Goal: Information Seeking & Learning: Learn about a topic

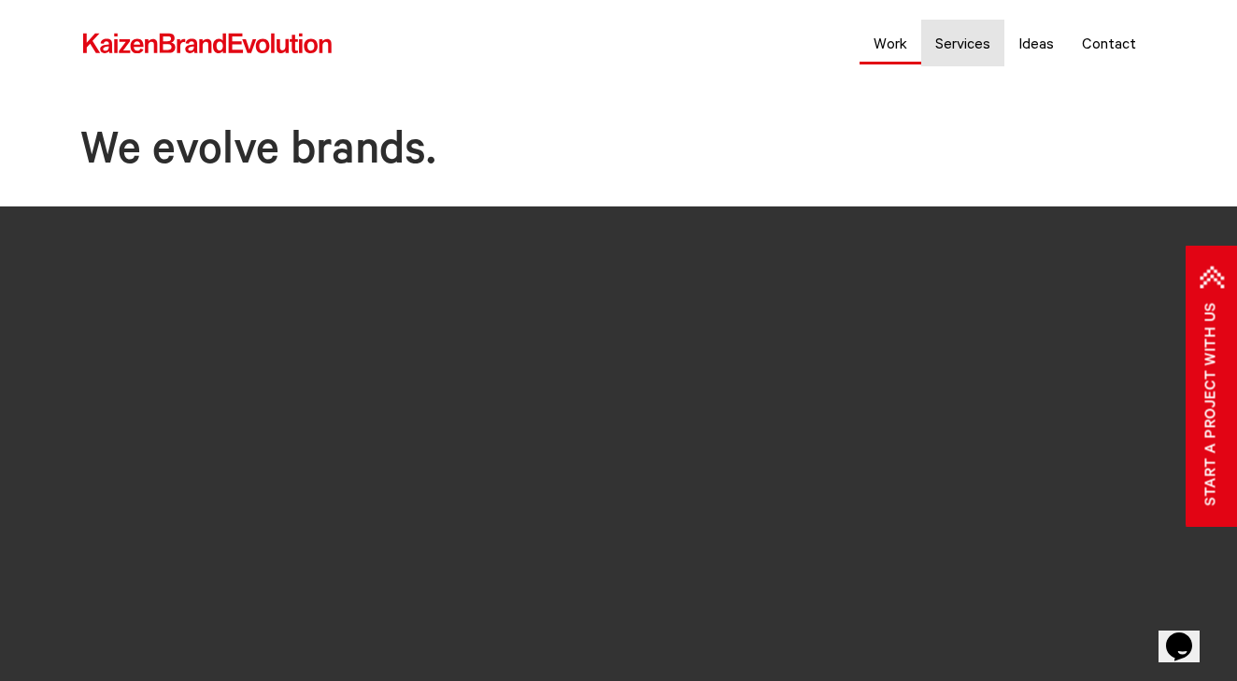
click at [899, 49] on link "Work" at bounding box center [891, 43] width 62 height 47
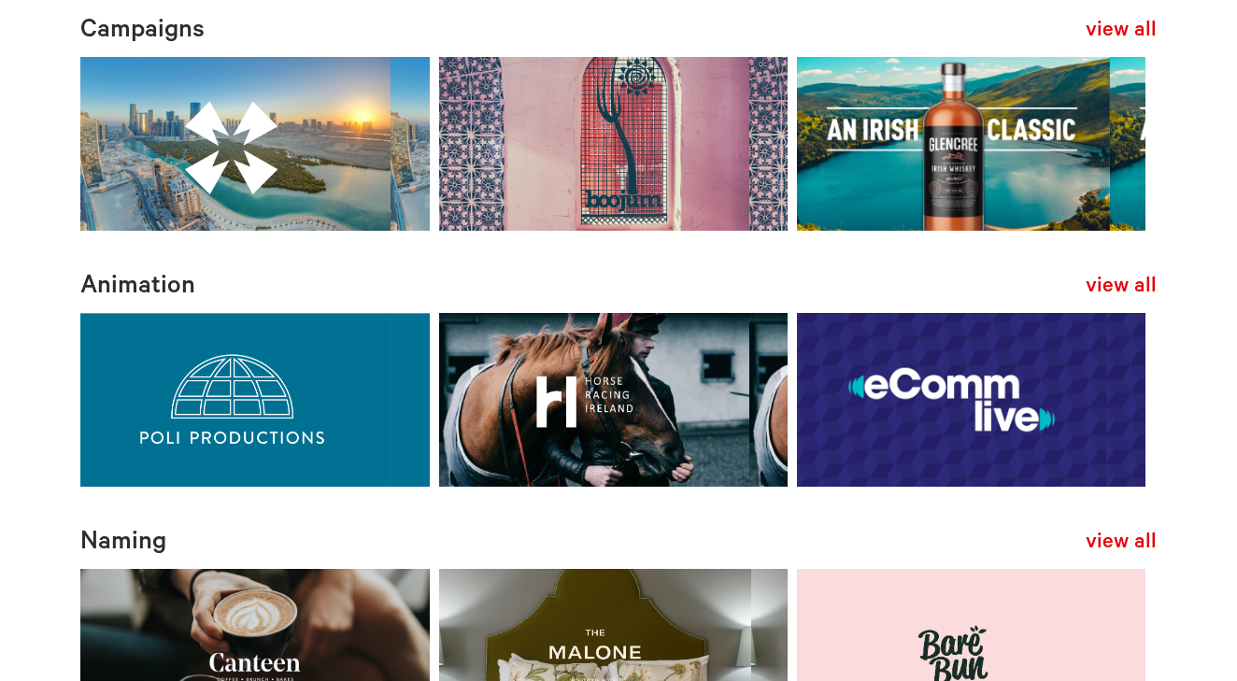
scroll to position [460, 0]
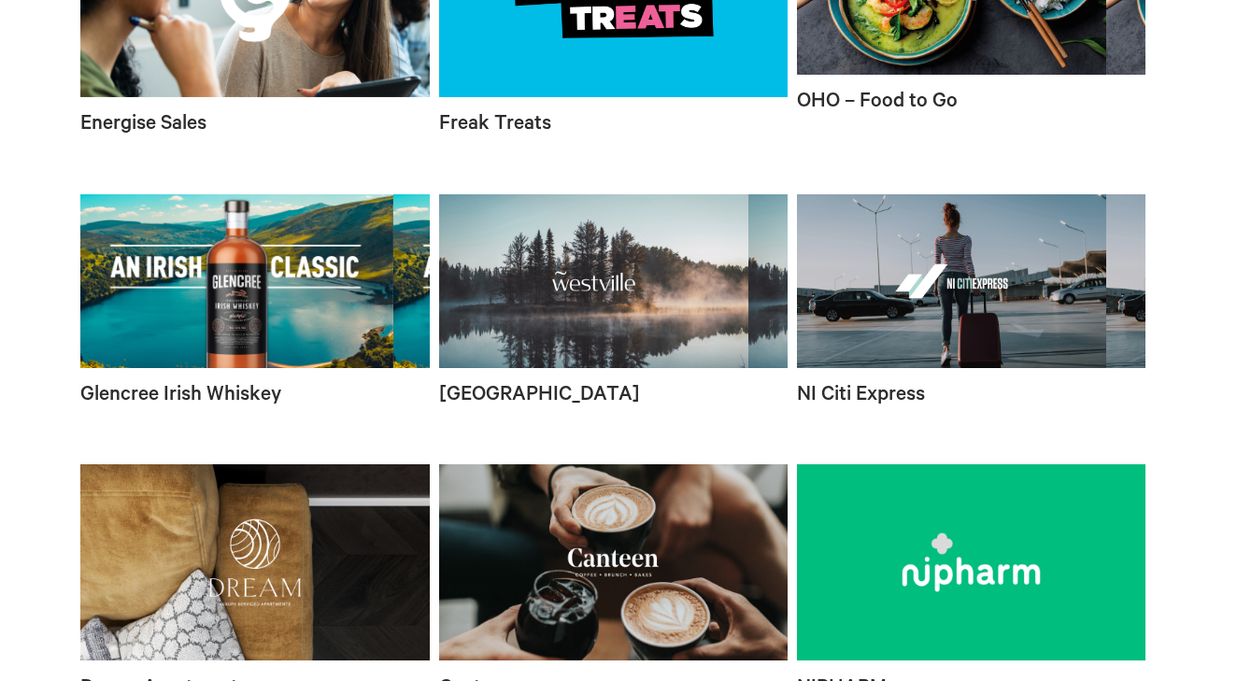
scroll to position [1765, 0]
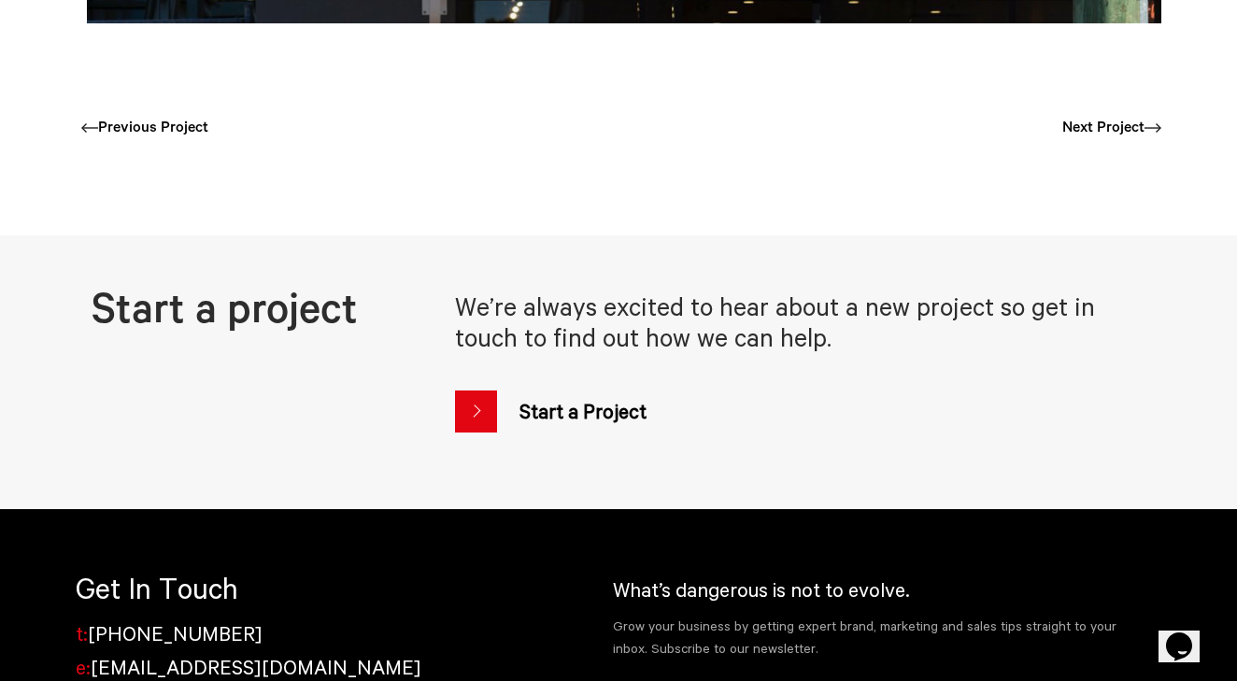
scroll to position [4136, 0]
